Goal: Transaction & Acquisition: Purchase product/service

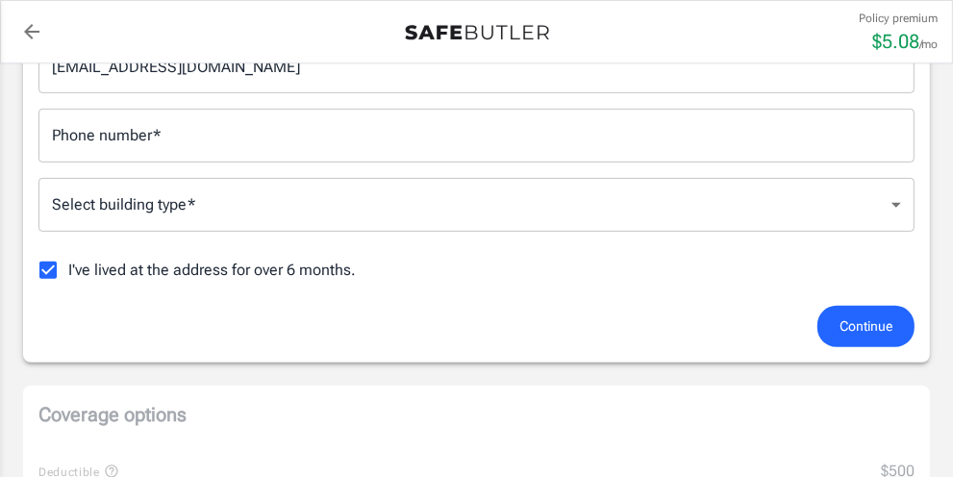
scroll to position [485, 0]
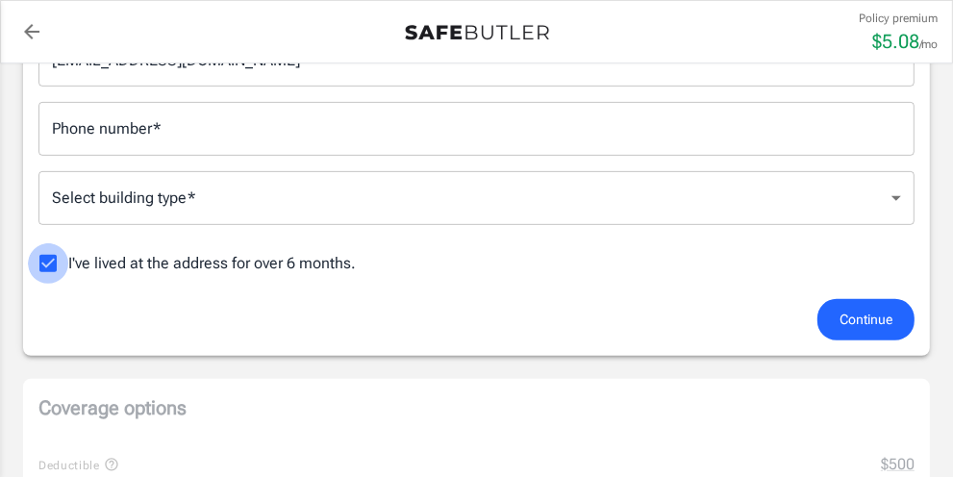
drag, startPoint x: 48, startPoint y: 264, endPoint x: 111, endPoint y: 256, distance: 63.1
click at [50, 262] on input "I've lived at the address for over 6 months." at bounding box center [48, 263] width 40 height 40
checkbox input "false"
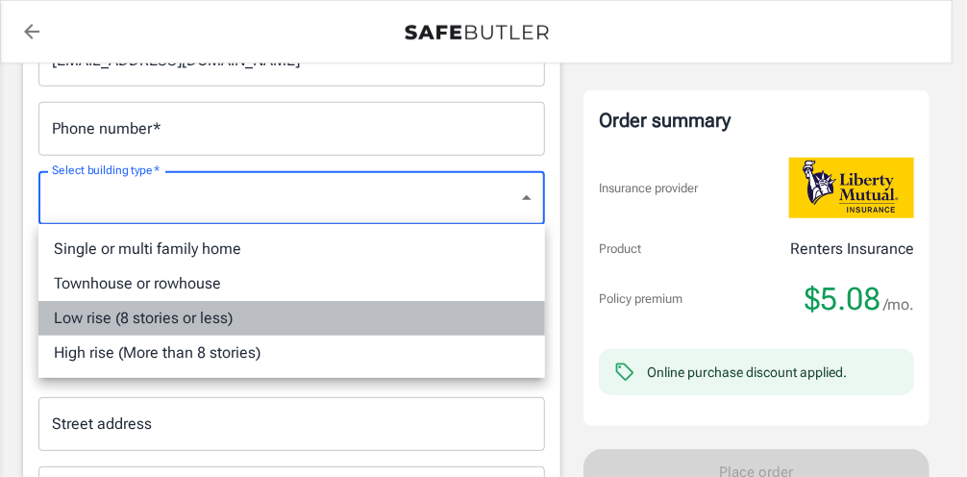
click at [202, 319] on li "Low rise (8 stories or less)" at bounding box center [291, 318] width 507 height 35
type input "lowrise"
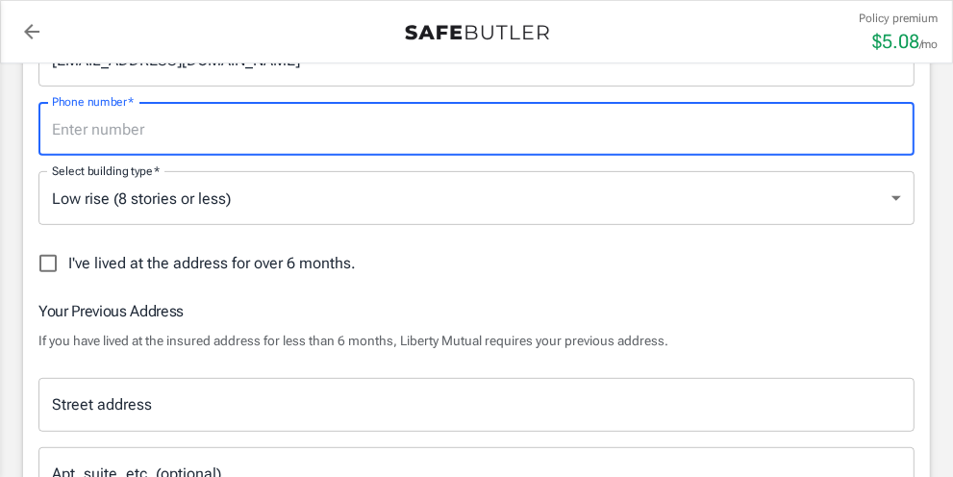
click at [112, 128] on input "Phone number   *" at bounding box center [476, 129] width 876 height 54
type input "8624853564"
type input "[STREET_ADDRESS]"
type input "[GEOGRAPHIC_DATA]"
type input "07940"
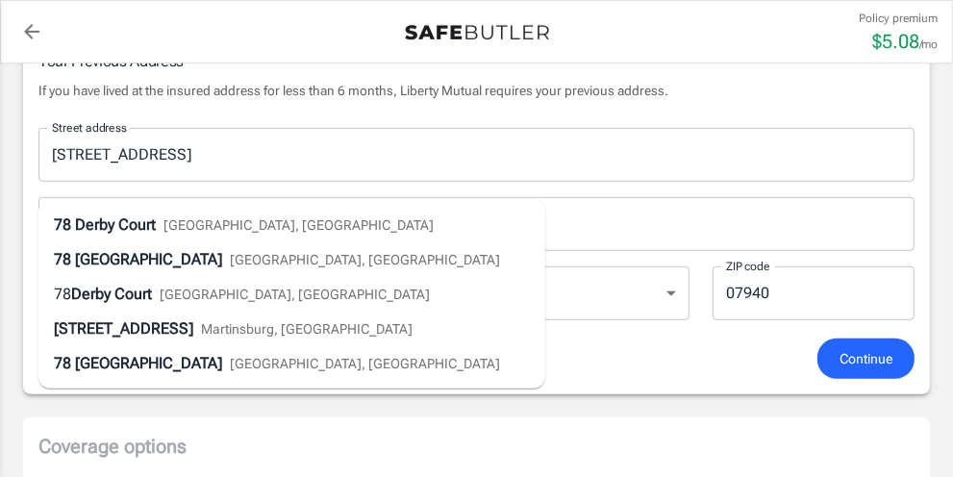
scroll to position [755, 0]
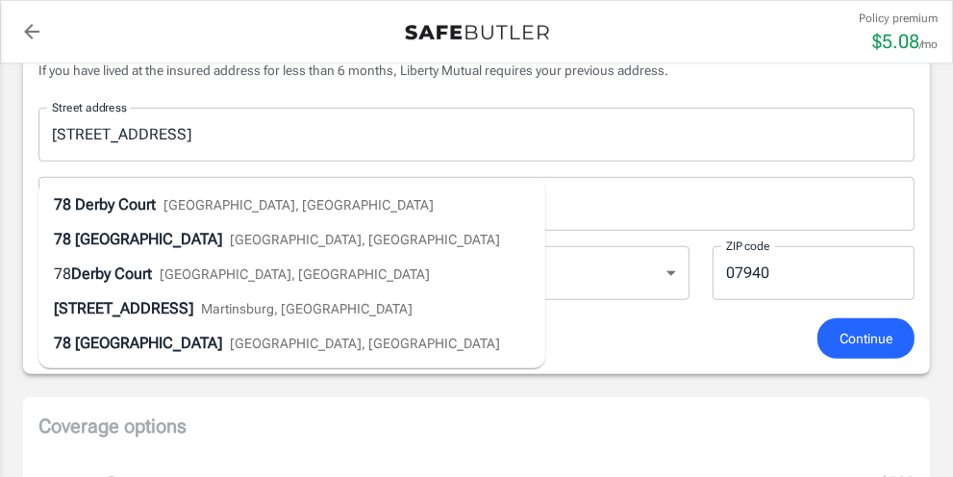
click at [185, 204] on span "[GEOGRAPHIC_DATA], [GEOGRAPHIC_DATA]" at bounding box center [298, 204] width 270 height 15
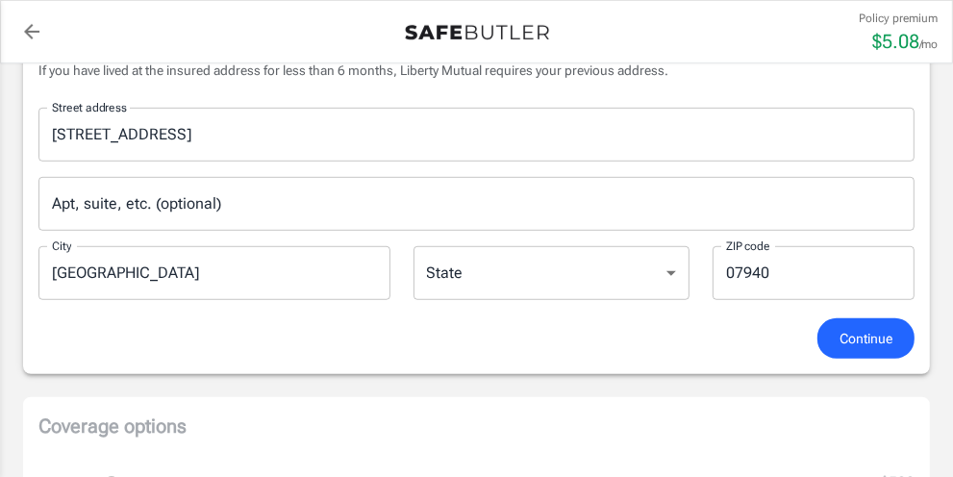
select select "NJ"
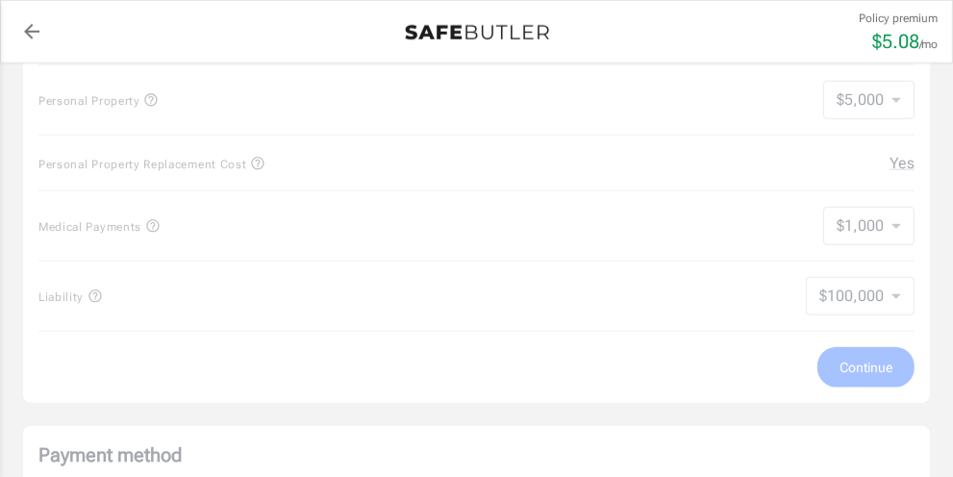
scroll to position [1298, 0]
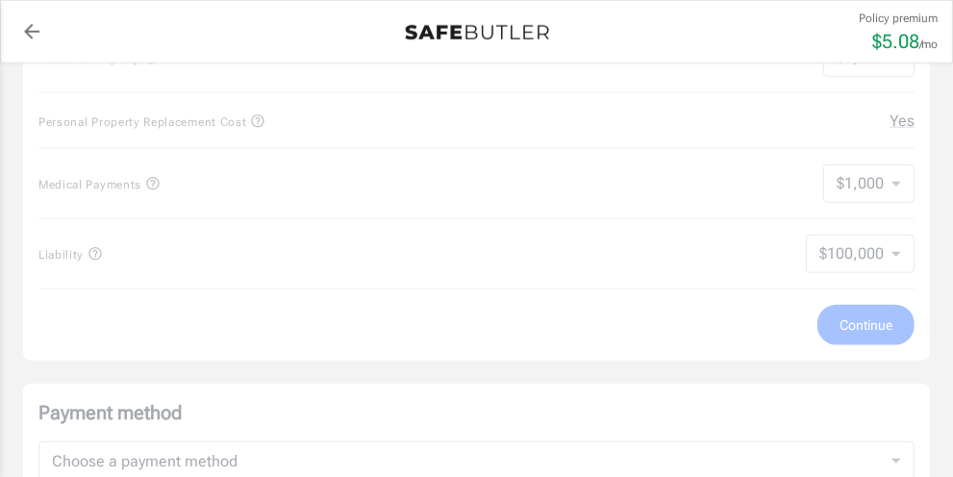
click at [338, 294] on div "Coverage options Deductible $500 Loss of Use $1,000 Personal Property $5,000 50…" at bounding box center [476, 107] width 907 height 507
click at [333, 295] on div "Coverage options Deductible $500 Loss of Use $1,000 Personal Property $5,000 50…" at bounding box center [476, 107] width 907 height 507
click at [337, 295] on div "Coverage options Deductible $500 Loss of Use $1,000 Personal Property $5,000 50…" at bounding box center [476, 107] width 907 height 507
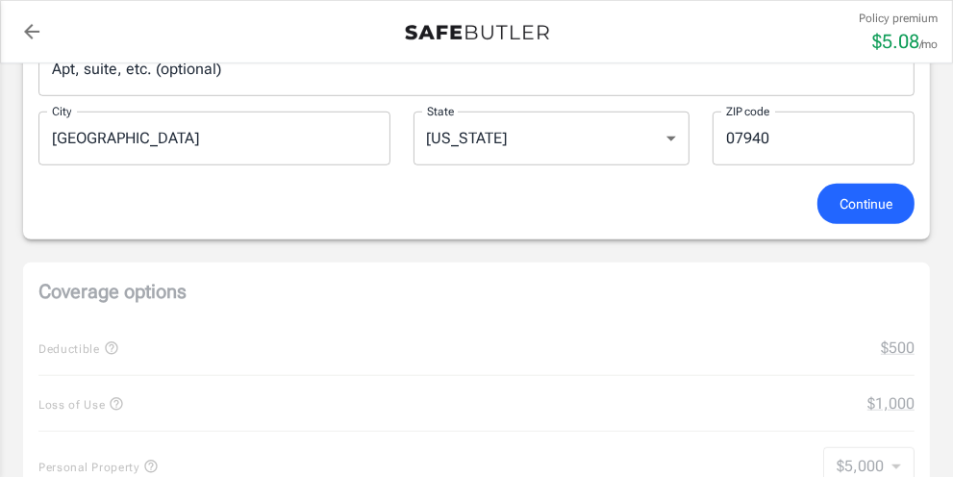
scroll to position [869, 0]
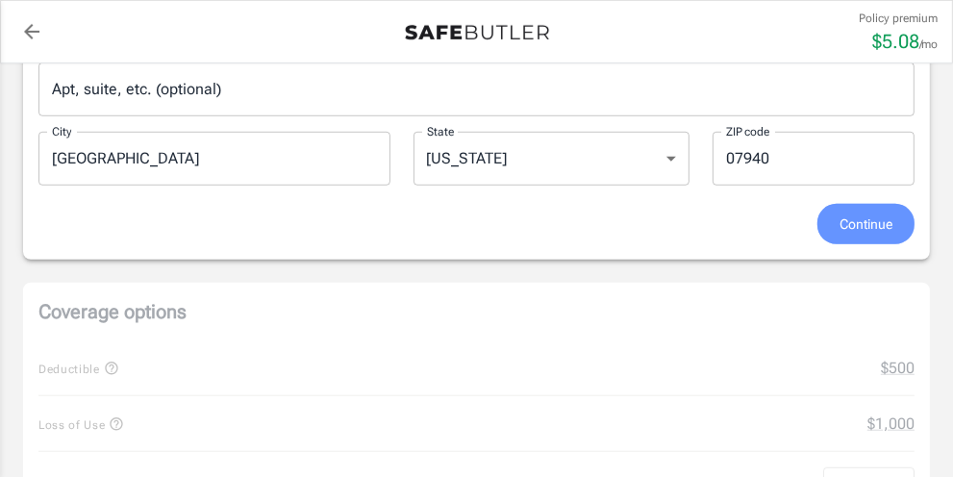
click at [839, 237] on span "Continue" at bounding box center [865, 224] width 53 height 24
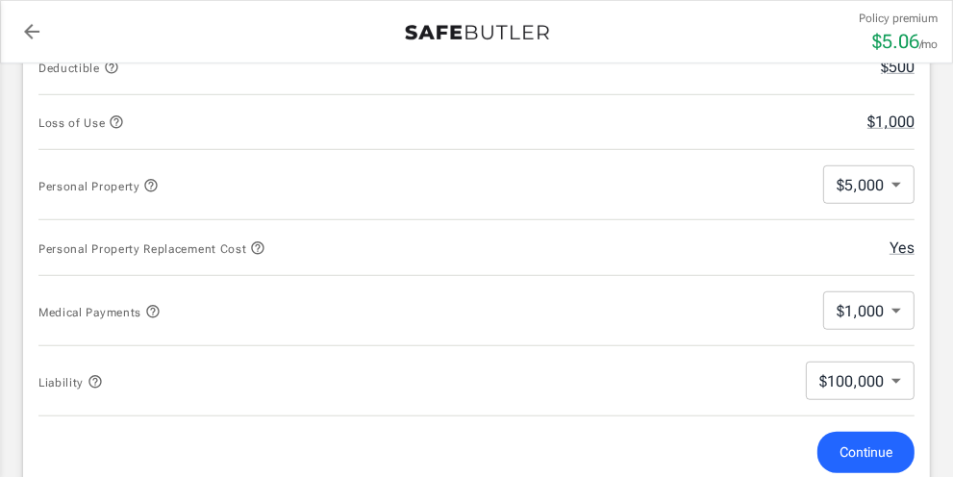
scroll to position [889, 0]
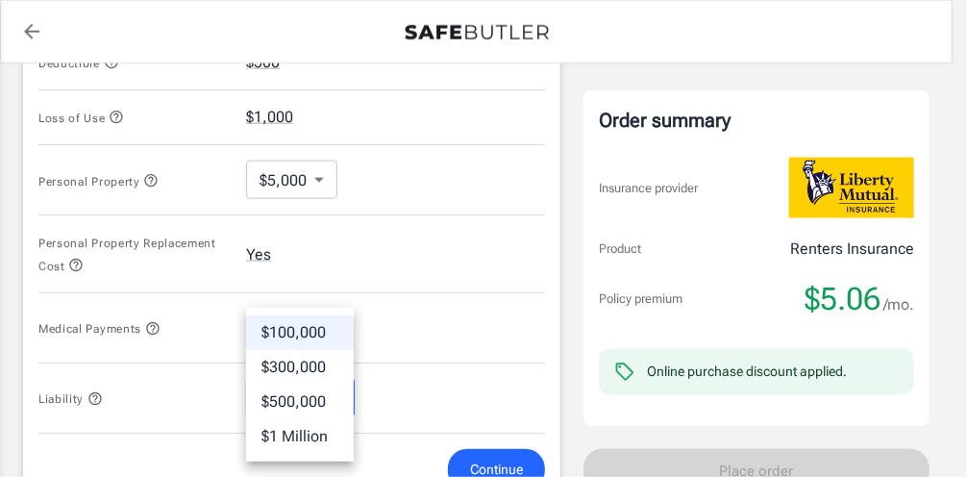
click at [336, 391] on body "Policy premium $ 5.06 /mo Liberty Mutual Renters Insurance [STREET_ADDRESS] You…" at bounding box center [483, 56] width 967 height 1890
click at [311, 402] on li "$500,000" at bounding box center [300, 402] width 108 height 35
type input "500000"
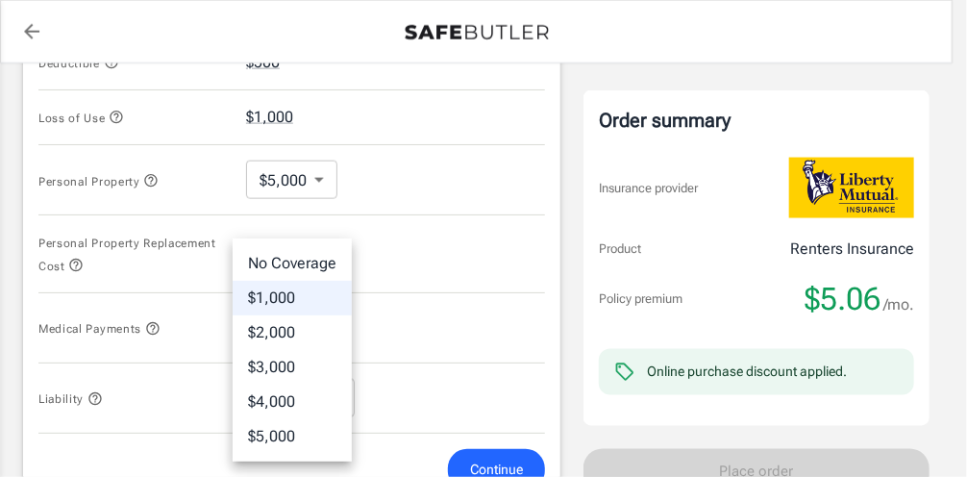
click at [323, 322] on body "Policy premium $ 5.06 /mo Liberty Mutual Renters Insurance [STREET_ADDRESS] You…" at bounding box center [483, 56] width 967 height 1890
click at [289, 359] on li "$3,000" at bounding box center [292, 367] width 119 height 35
type input "3000"
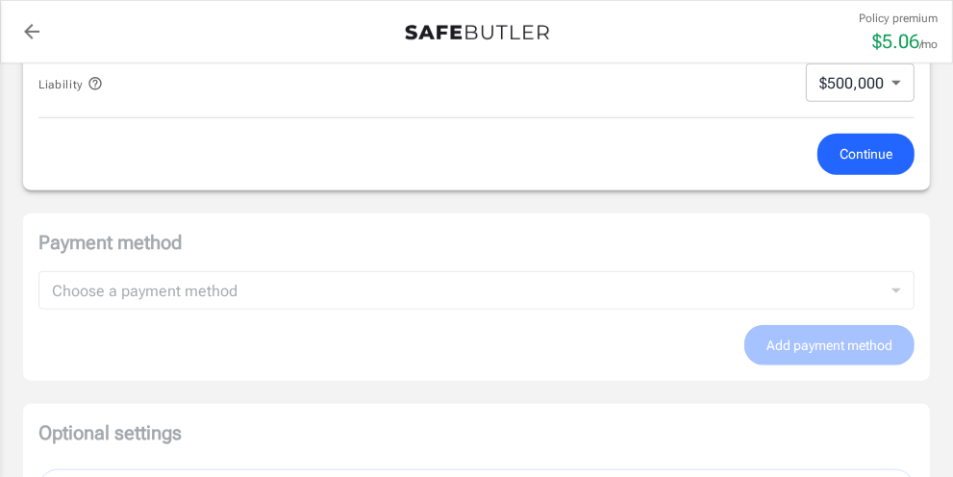
scroll to position [1196, 0]
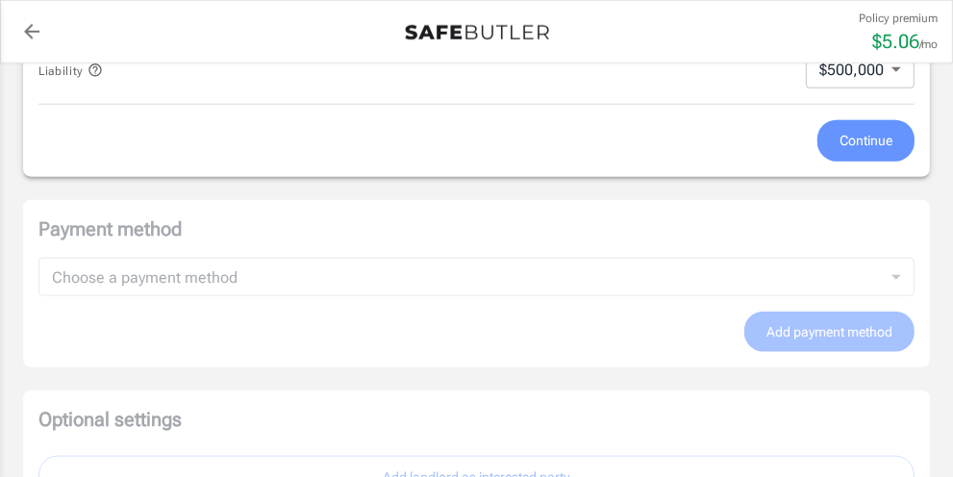
click at [839, 153] on span "Continue" at bounding box center [865, 141] width 53 height 24
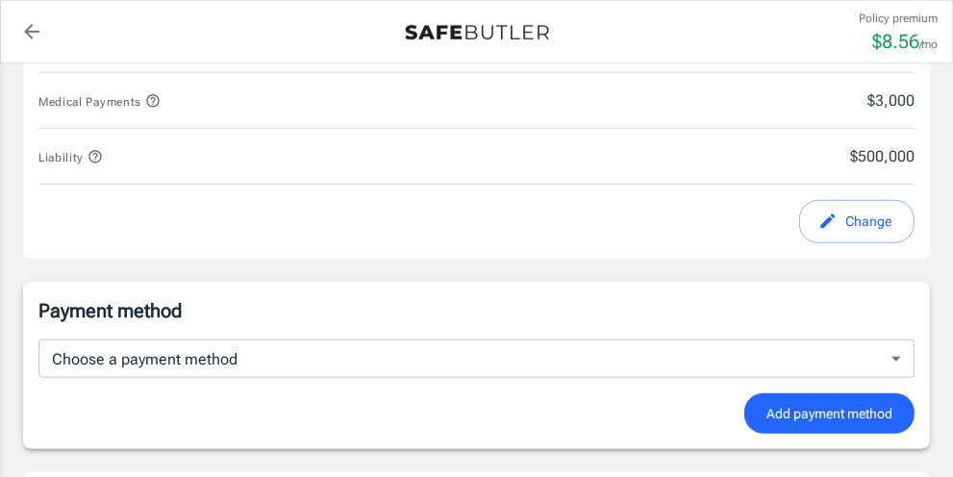
scroll to position [1142, 0]
